Goal: Register for event/course

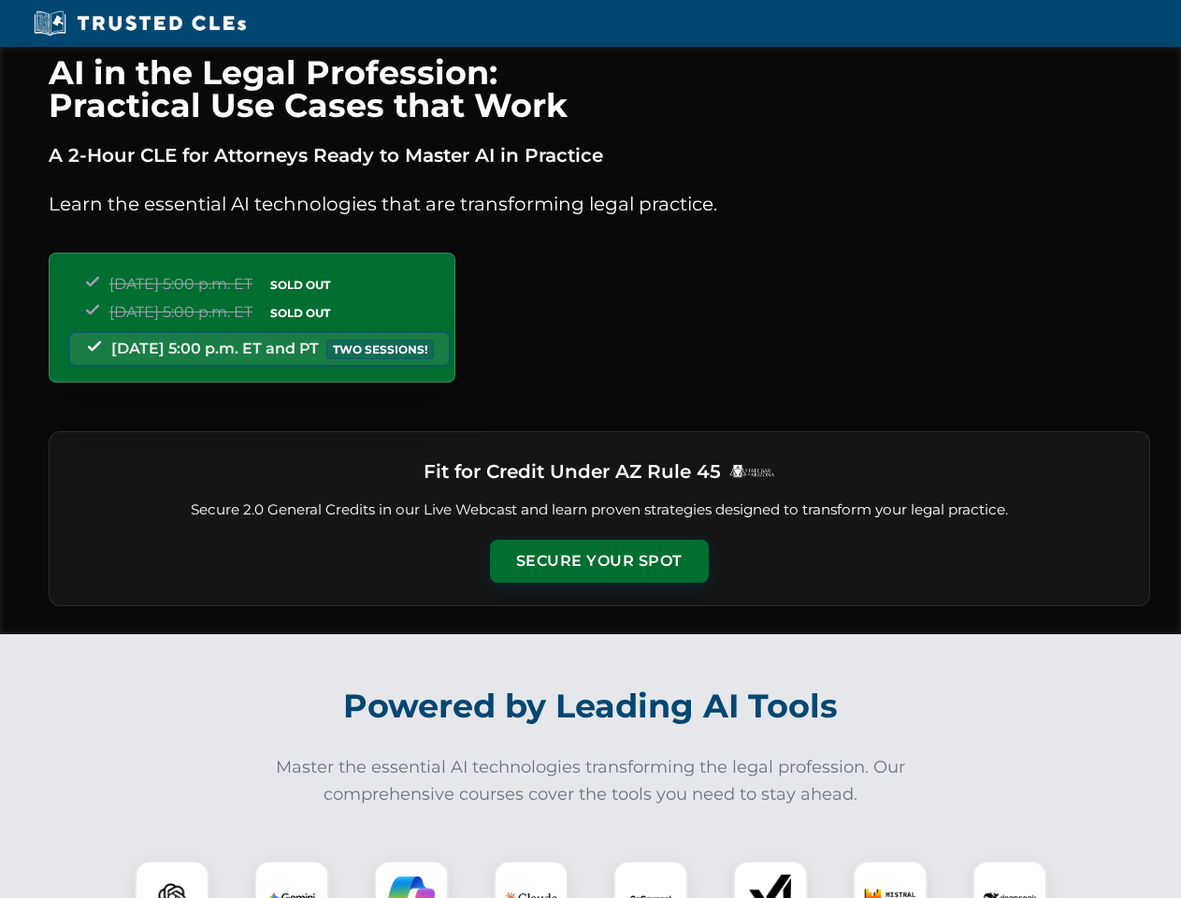
click at [599, 561] on button "Secure Your Spot" at bounding box center [599, 561] width 219 height 43
click at [172, 879] on img at bounding box center [172, 898] width 54 height 54
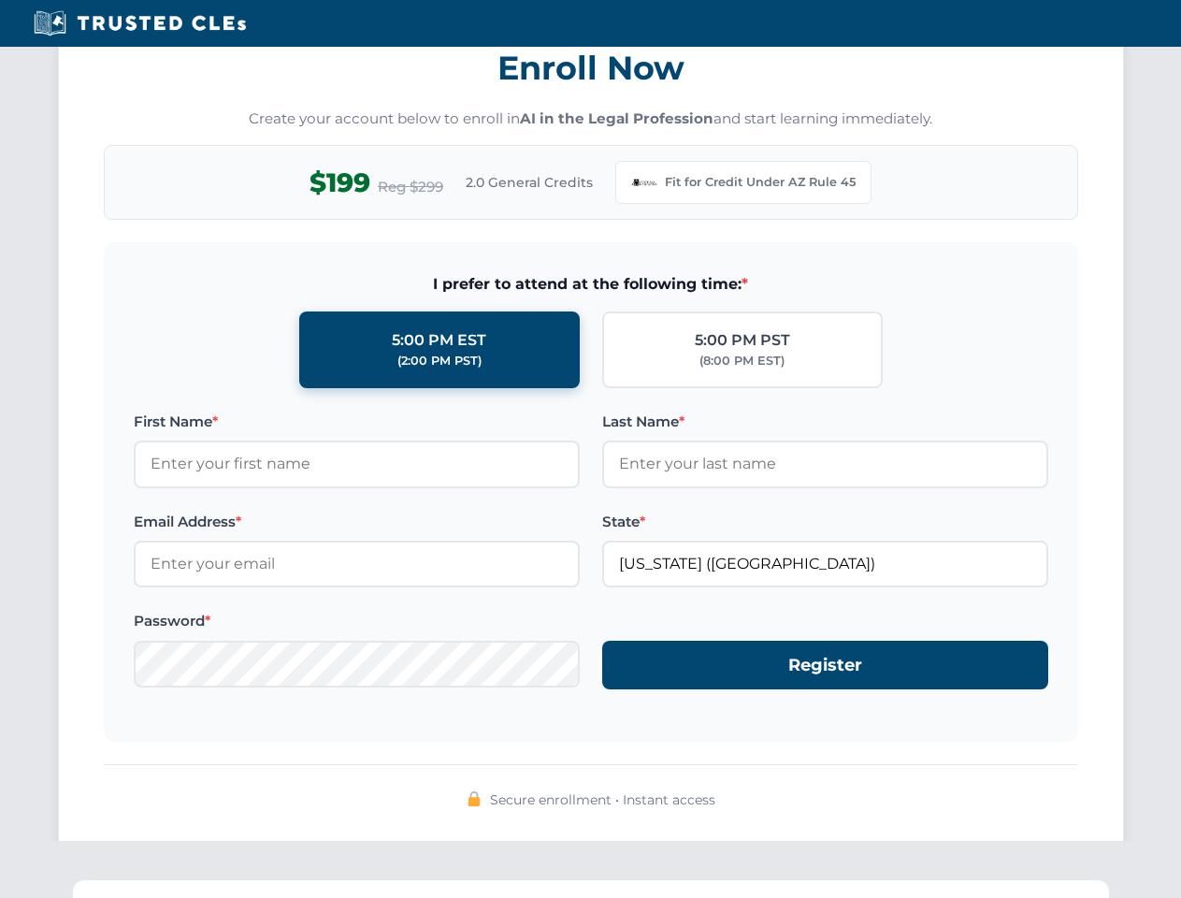
scroll to position [1823, 0]
